Goal: Task Accomplishment & Management: Manage account settings

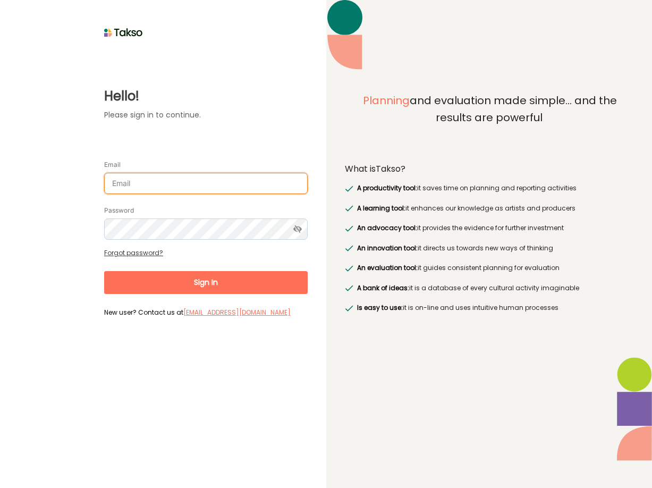
type input "[PERSON_NAME][EMAIL_ADDRESS][DOMAIN_NAME]"
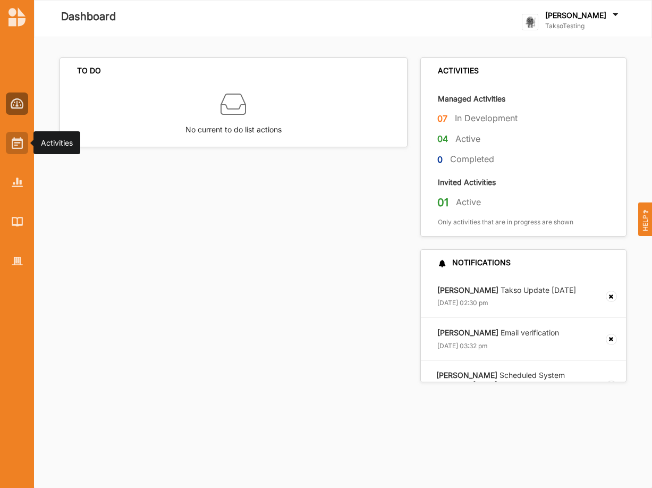
click at [14, 142] on img at bounding box center [17, 143] width 11 height 12
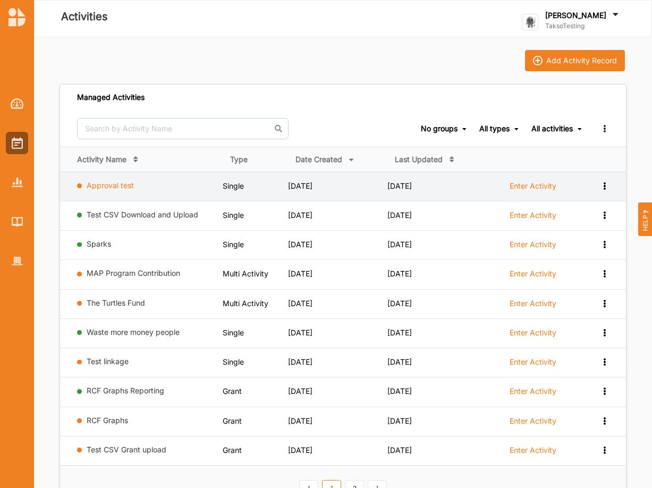
click at [104, 184] on link "Approval test" at bounding box center [110, 185] width 47 height 9
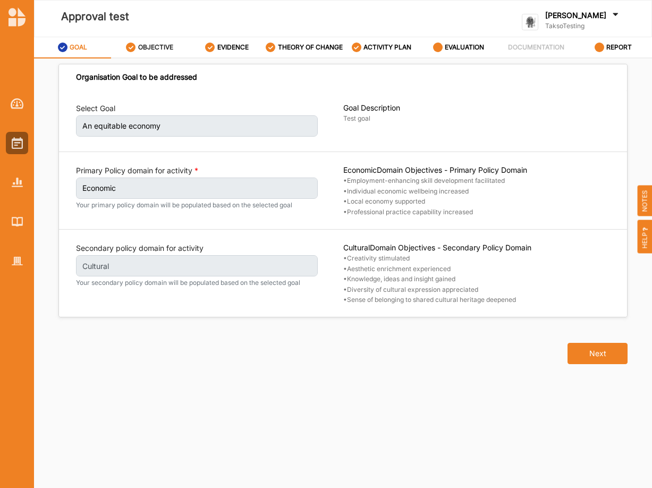
click at [150, 52] on label "OBJECTIVE" at bounding box center [155, 47] width 35 height 9
select select "10"
select select "1"
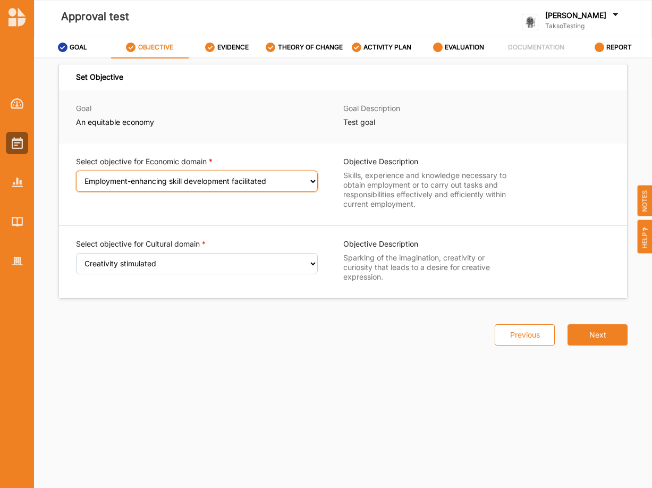
click at [76, 171] on select "Select an Objective Employment-enhancing skill development facilitated Individu…" at bounding box center [197, 181] width 242 height 21
click at [290, 187] on select "Select an Objective Employment-enhancing skill development facilitated Individu…" at bounding box center [197, 181] width 242 height 21
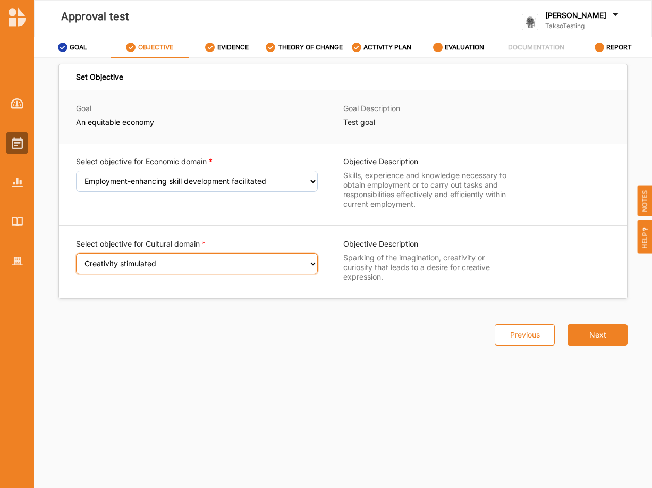
click at [76, 253] on select "Select an Objective Creativity stimulated Aesthetic enrichment experienced Know…" at bounding box center [197, 263] width 242 height 21
click at [310, 272] on select "Select an Objective Creativity stimulated Aesthetic enrichment experienced Know…" at bounding box center [197, 263] width 242 height 21
click at [76, 253] on select "Select an Objective Creativity stimulated Aesthetic enrichment experienced Know…" at bounding box center [197, 263] width 242 height 21
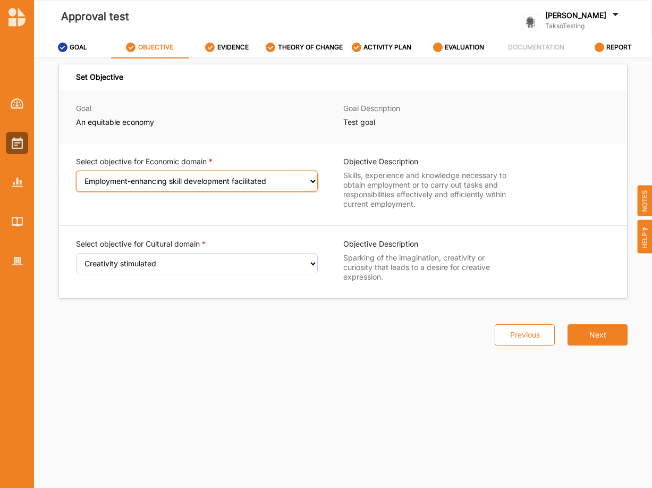
click at [76, 171] on select "Select an Objective Employment-enhancing skill development facilitated Individu…" at bounding box center [197, 181] width 242 height 21
click at [77, 52] on label "GOAL" at bounding box center [79, 47] width 18 height 9
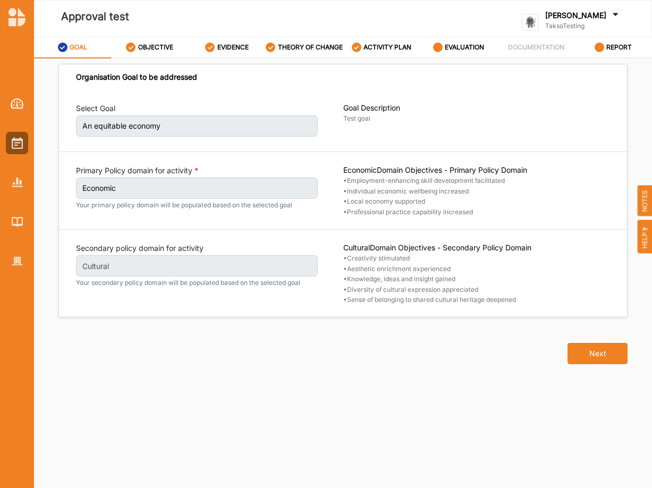
click at [77, 52] on label "GOAL" at bounding box center [79, 47] width 18 height 9
click at [23, 146] on div at bounding box center [17, 143] width 22 height 22
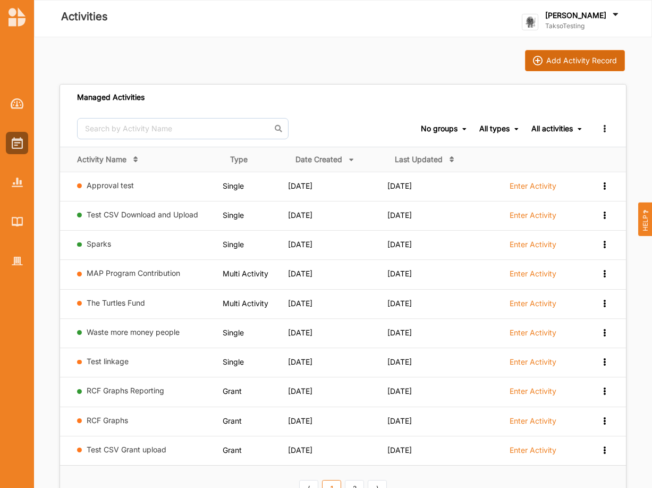
click at [577, 64] on div "Add Activity Record" at bounding box center [581, 61] width 71 height 10
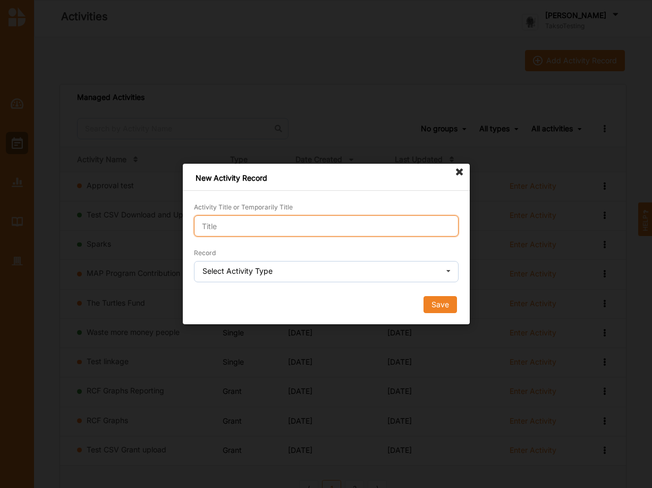
click at [240, 223] on input "Activity Title or Temporarily Title" at bounding box center [326, 225] width 265 height 21
type input "Cultural Rule - Single Test"
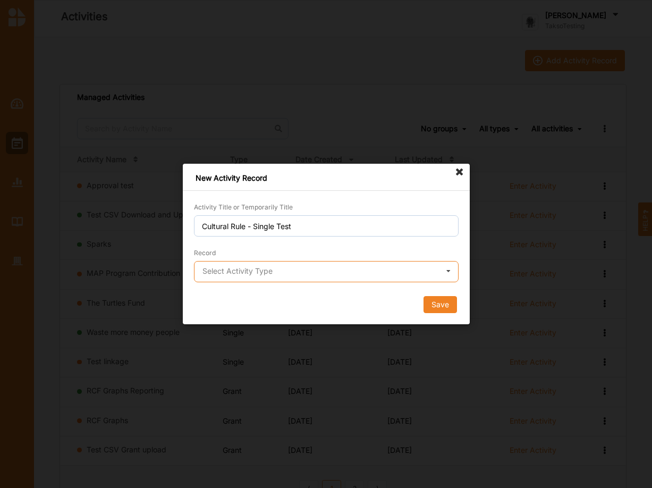
click at [324, 276] on input "text" at bounding box center [327, 271] width 264 height 21
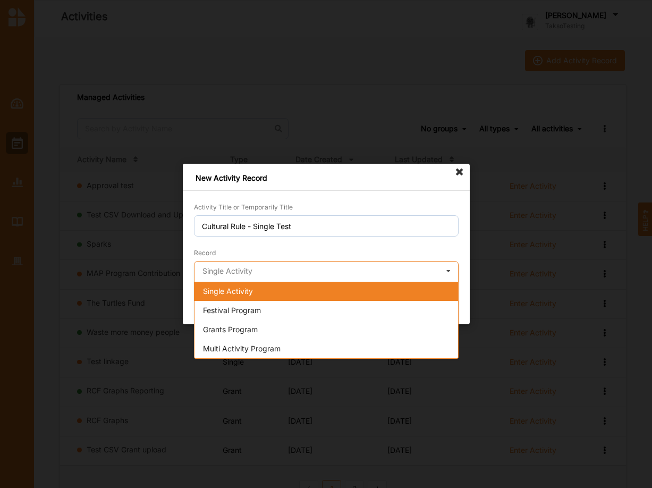
click at [318, 270] on input "text" at bounding box center [327, 271] width 264 height 21
click at [331, 291] on div "Single Activity" at bounding box center [326, 291] width 264 height 19
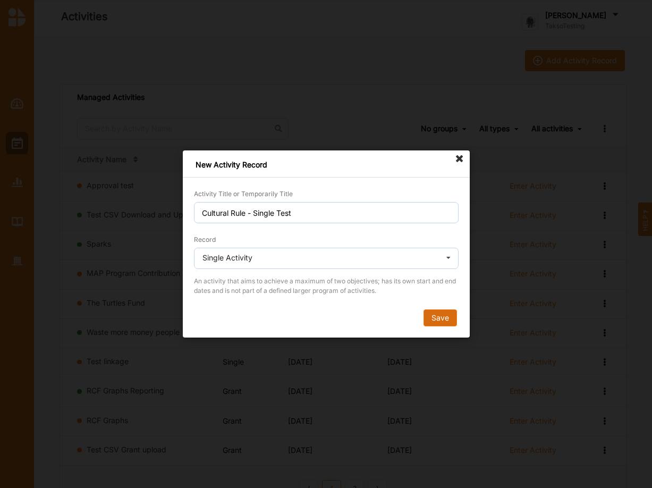
click at [441, 315] on button "Save" at bounding box center [439, 317] width 33 height 17
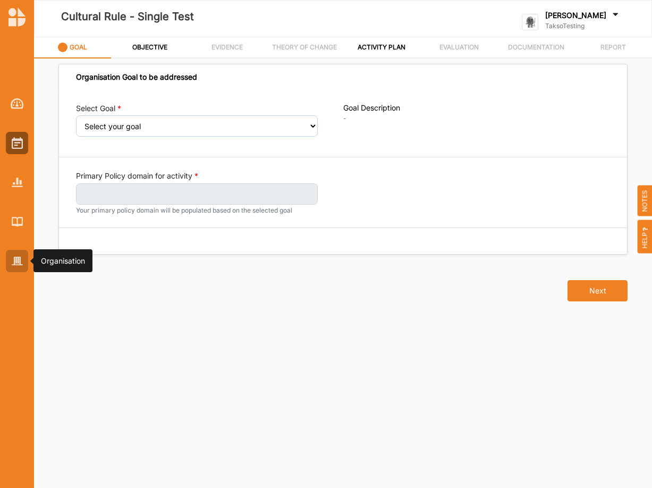
click at [14, 265] on img at bounding box center [17, 261] width 11 height 9
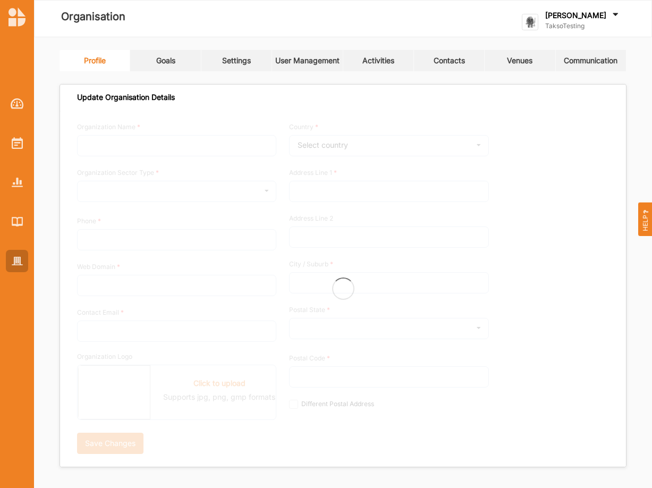
type input "TaksoTesting"
type input "0418374036"
type input "rmit.edu.au"
type input "john.smithies@rmit.edu.au"
type input "1 Martian Street"
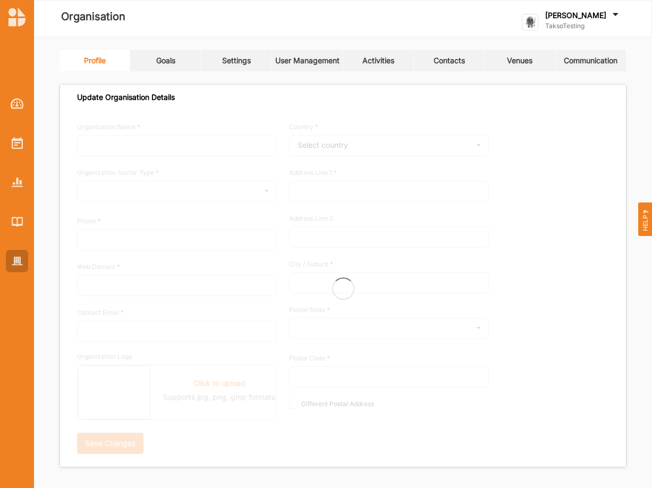
type input "Olympus Mons"
type input "3999"
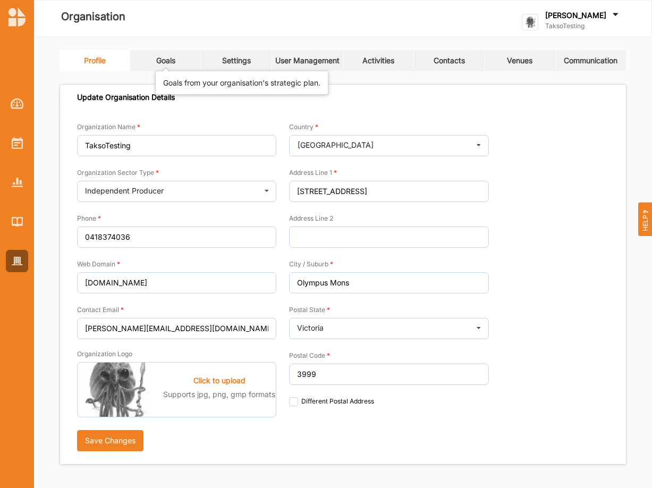
click at [173, 60] on div "Goals" at bounding box center [165, 61] width 19 height 10
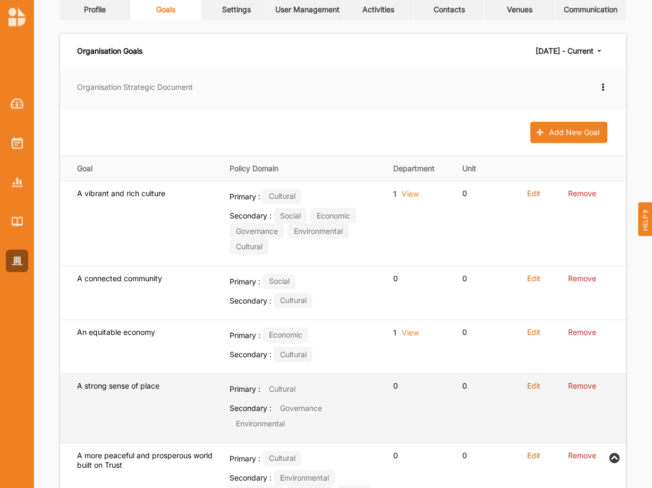
scroll to position [54, 0]
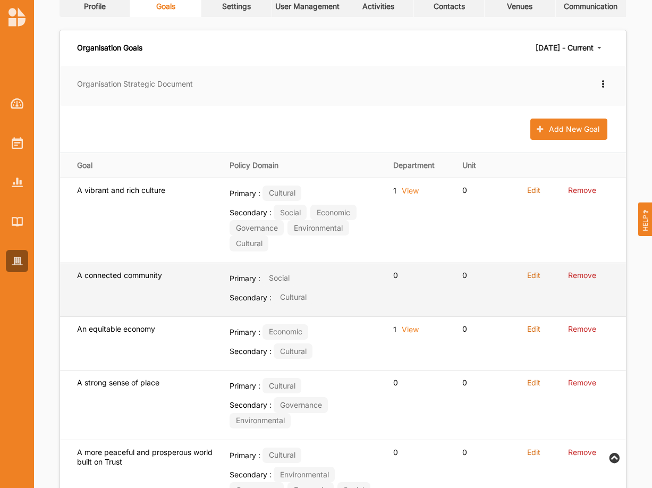
click at [536, 275] on label "Edit" at bounding box center [533, 275] width 13 height 10
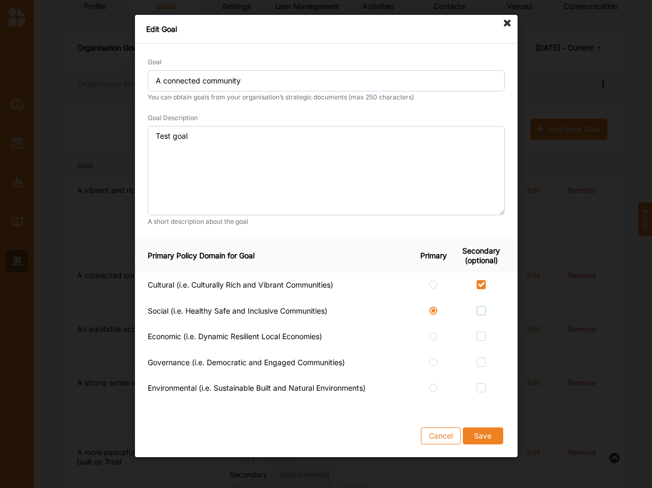
click at [483, 306] on label at bounding box center [481, 306] width 9 height 0
click at [483, 309] on input "checkbox" at bounding box center [481, 310] width 9 height 9
checkbox input "true"
click at [481, 332] on label at bounding box center [481, 332] width 9 height 0
click at [481, 337] on input "checkbox" at bounding box center [481, 336] width 9 height 9
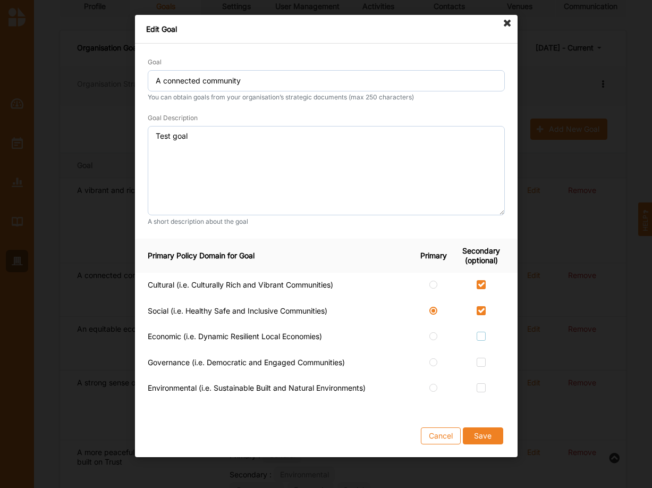
checkbox input "true"
drag, startPoint x: 480, startPoint y: 360, endPoint x: 486, endPoint y: 384, distance: 24.6
click at [480, 358] on label at bounding box center [481, 358] width 9 height 0
click at [480, 363] on input "checkbox" at bounding box center [481, 362] width 9 height 9
checkbox input "true"
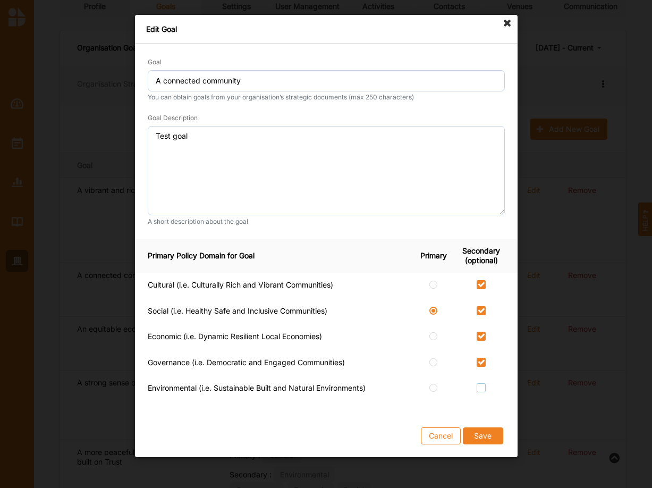
click at [479, 383] on label at bounding box center [481, 383] width 9 height 0
click at [479, 390] on input "checkbox" at bounding box center [481, 387] width 9 height 9
checkbox input "true"
click at [481, 431] on button "Save" at bounding box center [482, 435] width 40 height 17
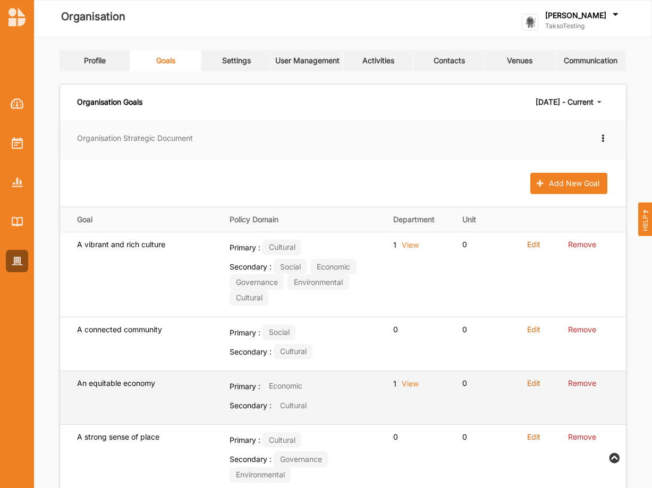
scroll to position [54, 0]
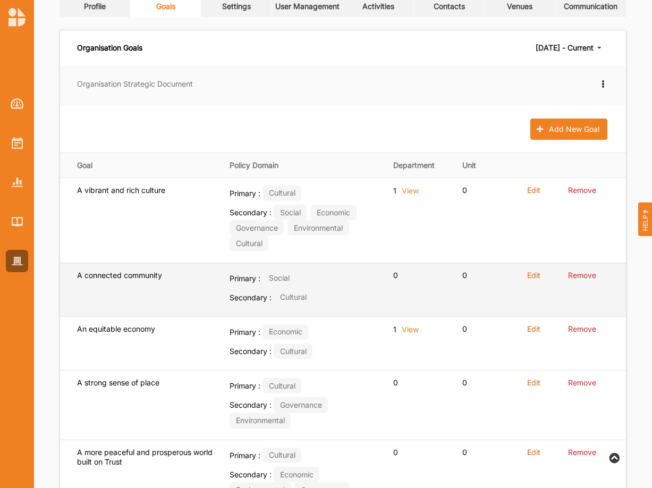
click at [540, 273] on label "Edit" at bounding box center [533, 275] width 13 height 10
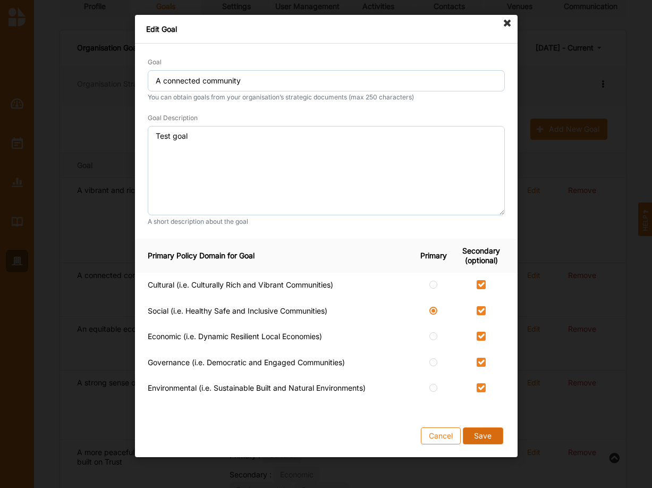
click at [484, 431] on button "Save" at bounding box center [482, 435] width 40 height 17
